Goal: Contribute content: Contribute content

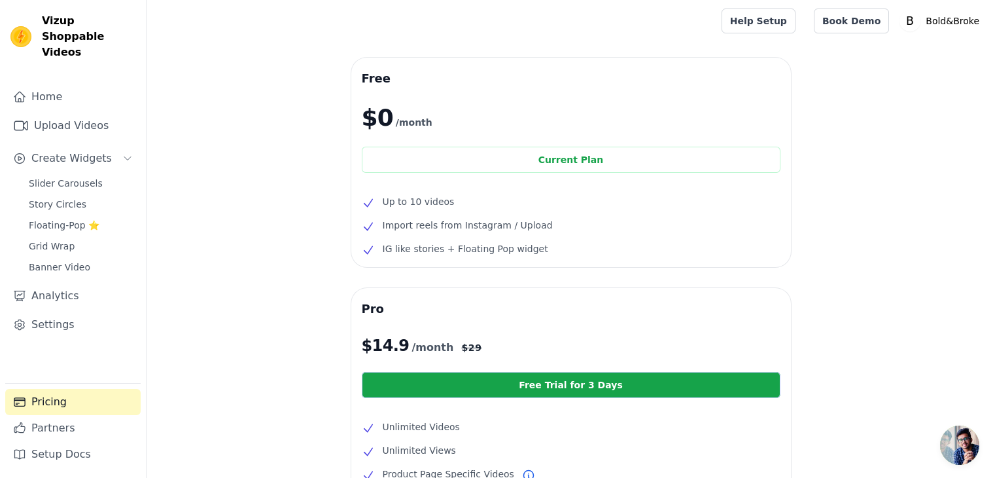
scroll to position [18, 0]
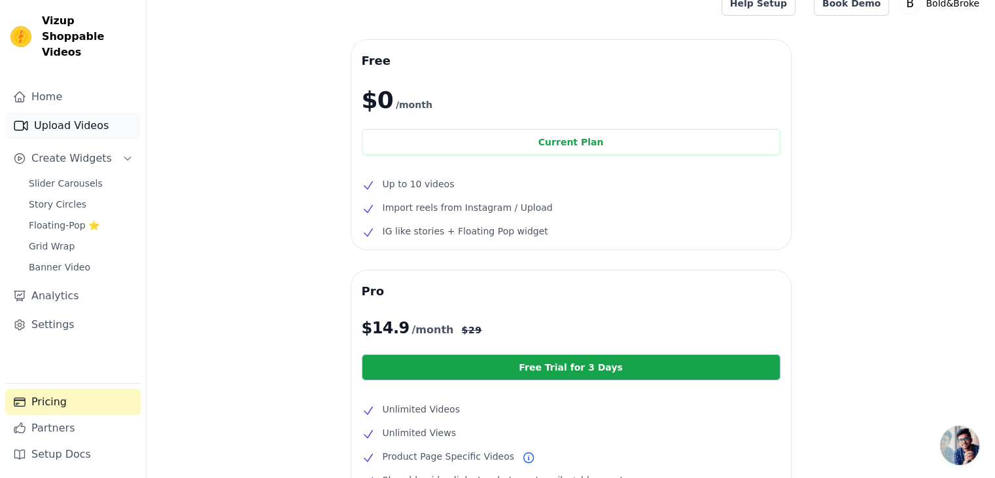
click at [60, 118] on link "Upload Videos" at bounding box center [72, 126] width 135 height 26
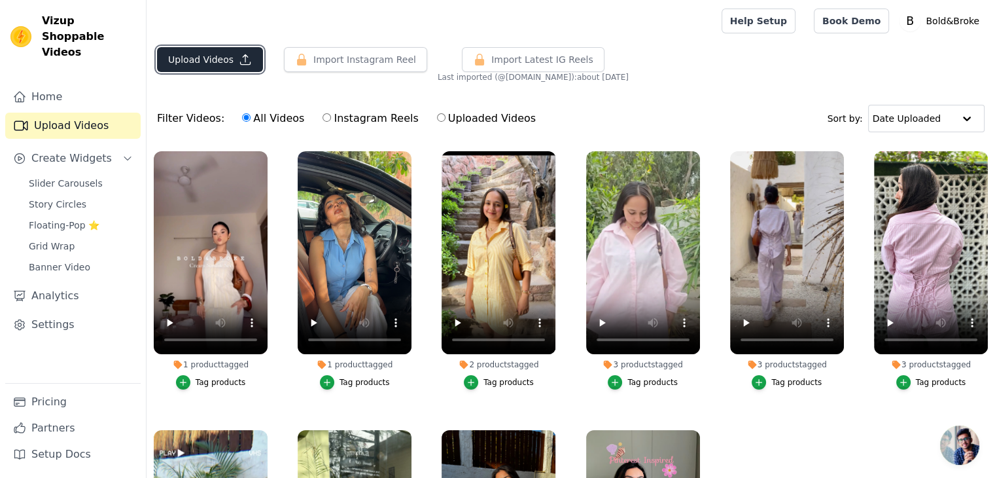
click at [218, 54] on button "Upload Videos" at bounding box center [210, 59] width 106 height 25
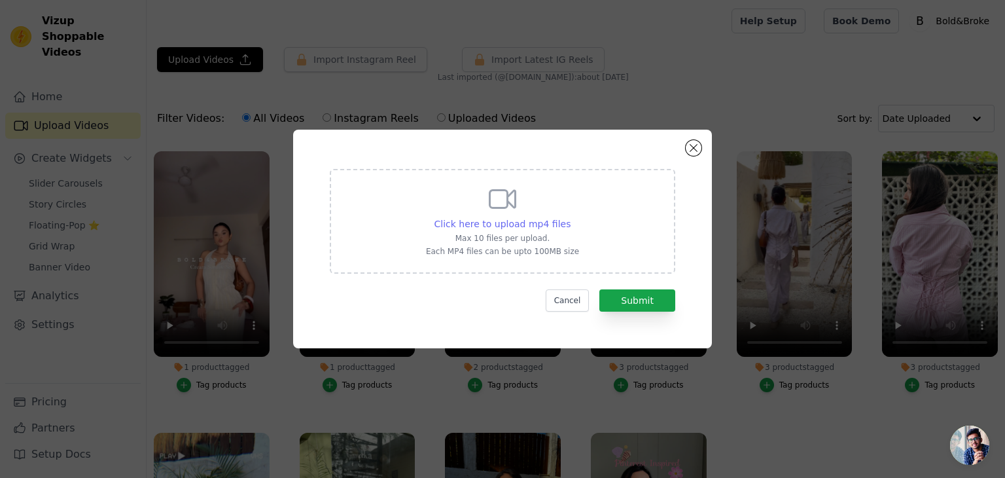
click at [516, 219] on span "Click here to upload mp4 files" at bounding box center [503, 224] width 137 height 10
click at [570, 217] on input "Click here to upload mp4 files Max 10 files per upload. Each MP4 files can be u…" at bounding box center [570, 217] width 1 height 1
type input "C:\fakepath\WhatsApp Video 2025-09-13 at 12.10.07.mp4"
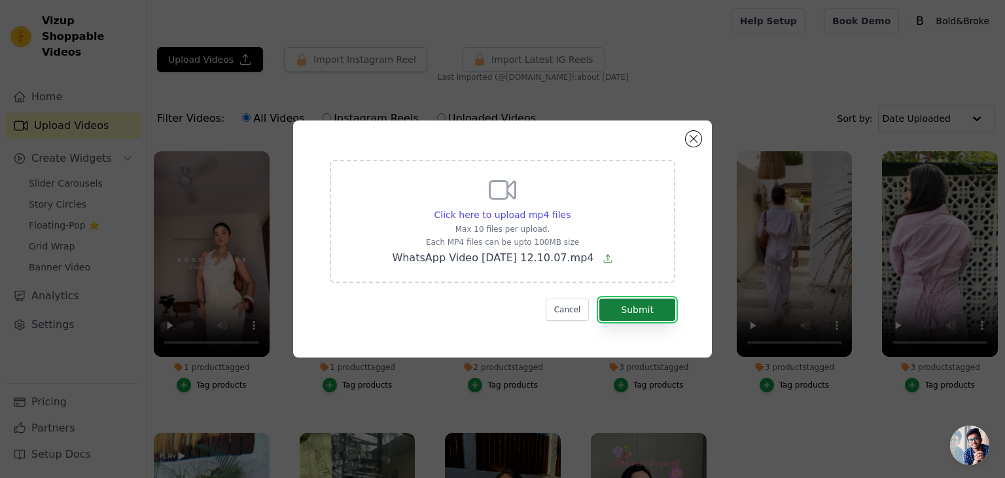
click at [652, 314] on button "Submit" at bounding box center [637, 309] width 76 height 22
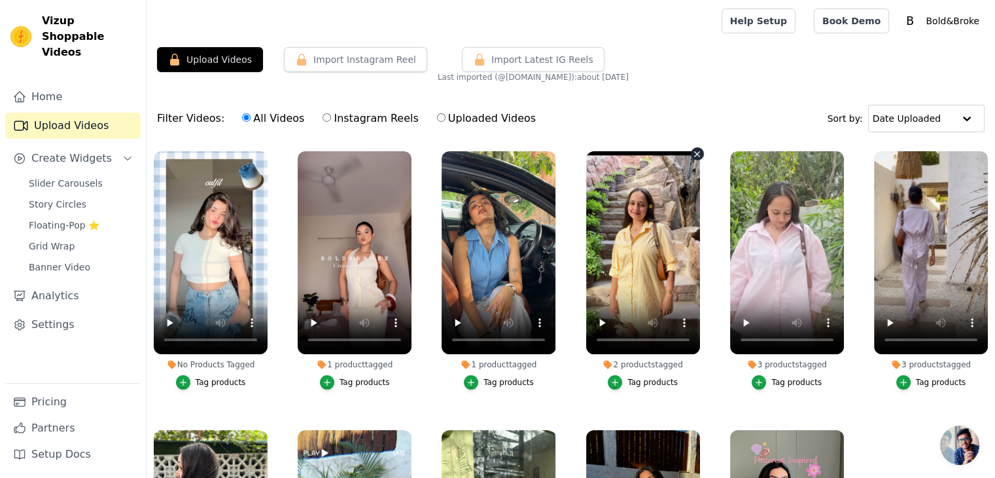
click at [217, 385] on div "Tag products" at bounding box center [221, 382] width 50 height 10
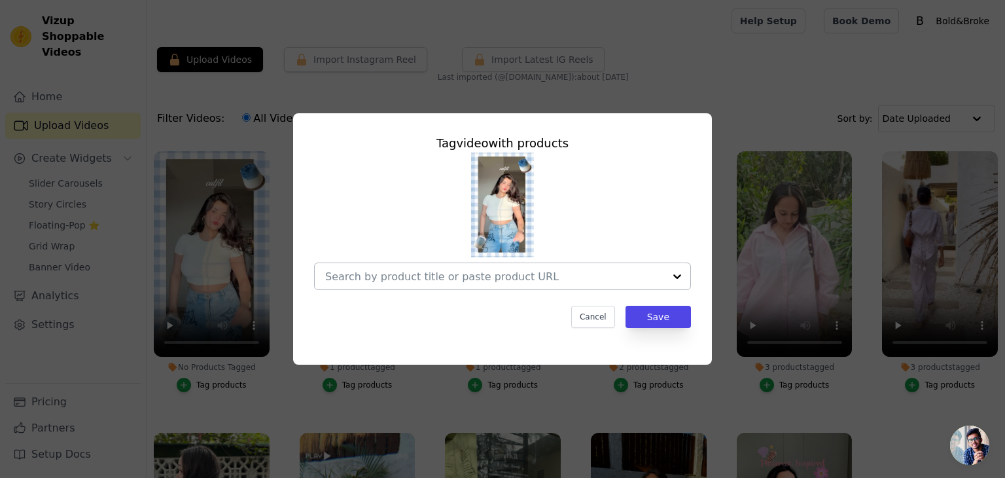
click at [452, 270] on input "No Products Tagged Tag video with products Cancel Save Tag products" at bounding box center [494, 276] width 339 height 12
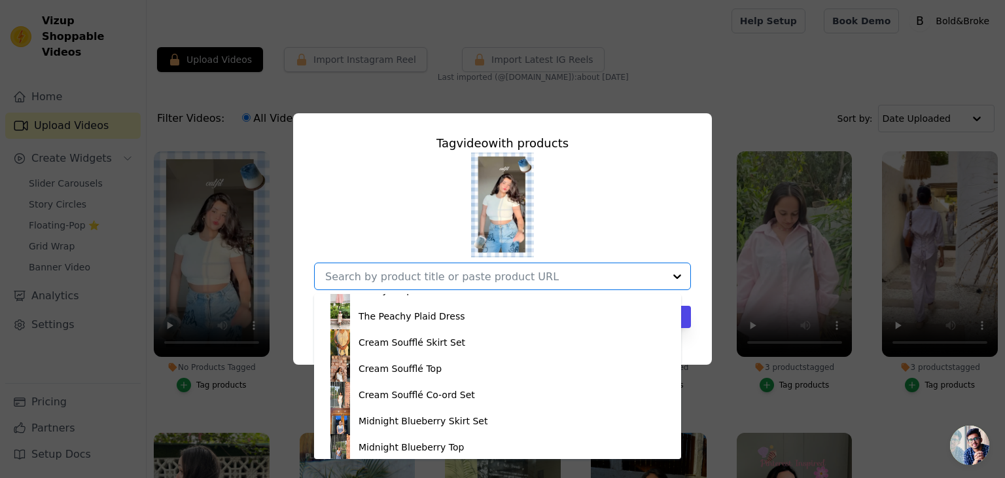
scroll to position [673, 0]
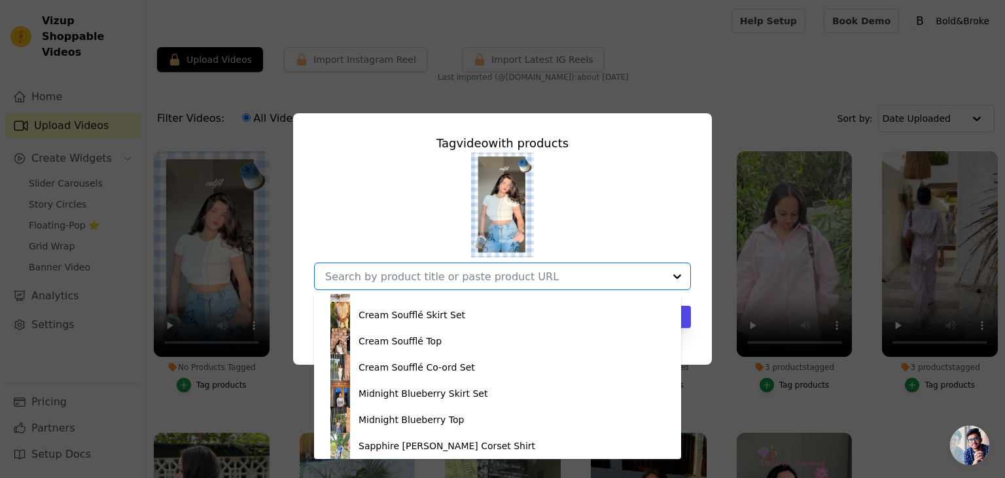
click at [378, 394] on div "Midnight Blueberry Skirt Set" at bounding box center [423, 393] width 129 height 13
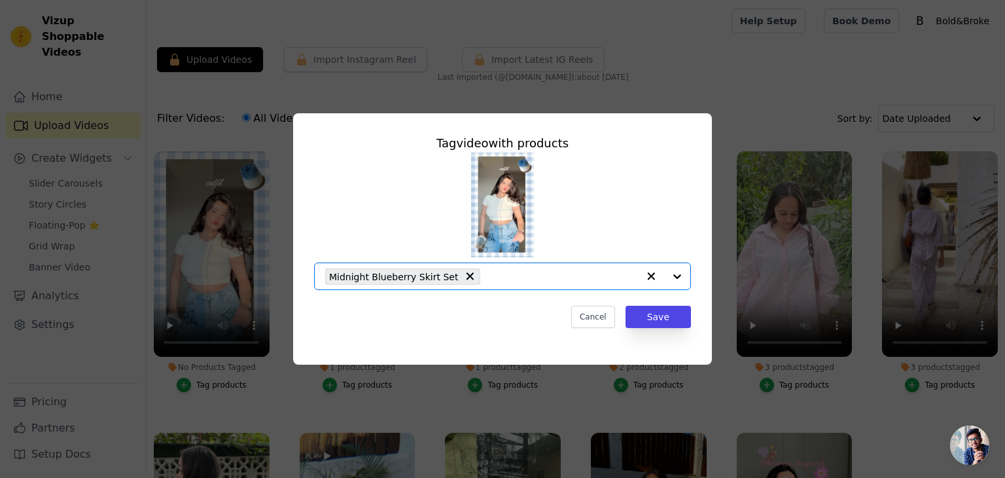
click at [689, 285] on div at bounding box center [664, 276] width 52 height 26
click at [675, 281] on div at bounding box center [664, 276] width 52 height 26
click at [663, 275] on button "No Products Tagged Tag video with products Midnight Blueberry Skirt Set Cancel …" at bounding box center [651, 276] width 26 height 26
click at [399, 276] on input "No Products Tagged Tag video with products Option undefined, selected. Select i…" at bounding box center [494, 276] width 339 height 12
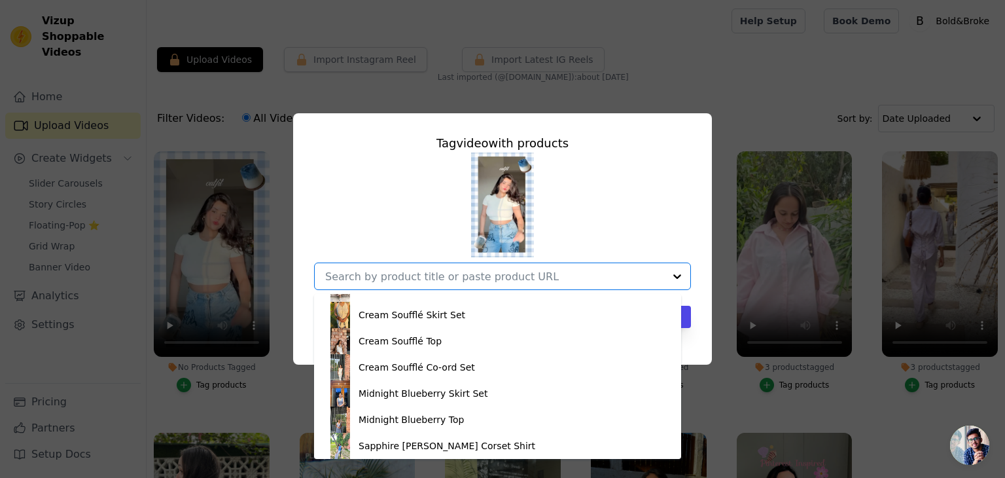
click at [403, 398] on div "Midnight Blueberry Skirt Set" at bounding box center [423, 393] width 129 height 13
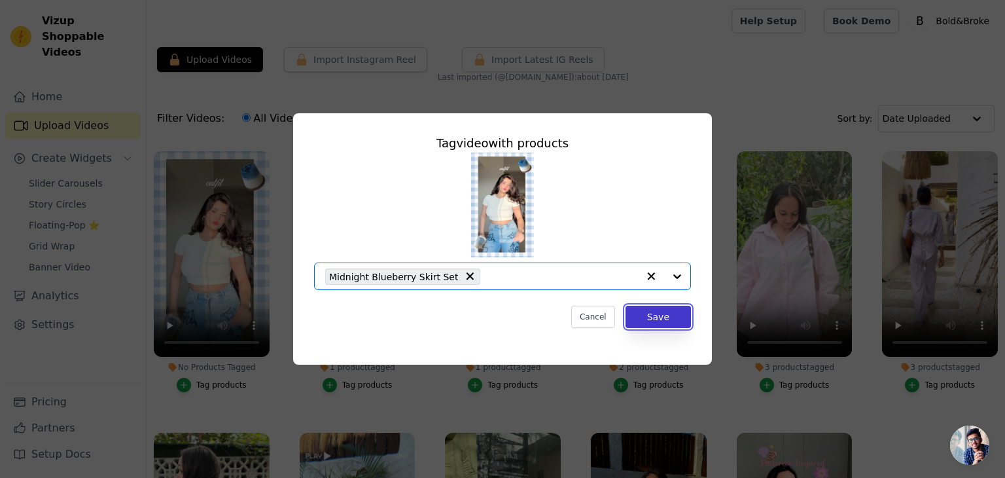
click at [654, 318] on button "Save" at bounding box center [658, 317] width 65 height 22
